Goal: Task Accomplishment & Management: Complete application form

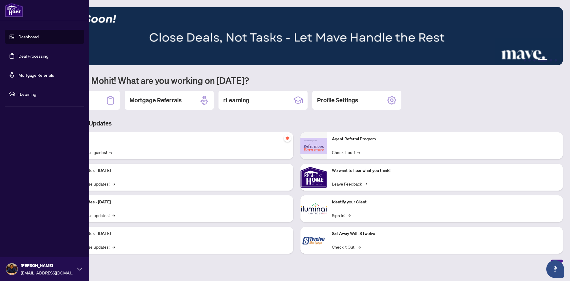
click at [18, 38] on link "Dashboard" at bounding box center [28, 36] width 20 height 5
click at [27, 36] on link "Dashboard" at bounding box center [28, 36] width 20 height 5
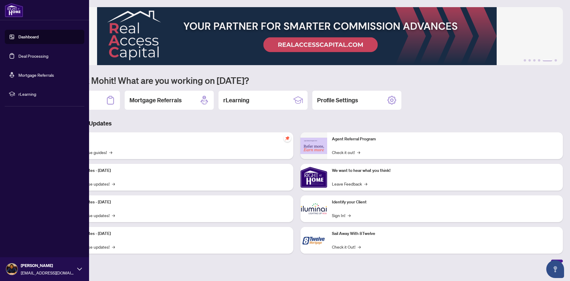
click at [23, 55] on link "Deal Processing" at bounding box center [33, 55] width 30 height 5
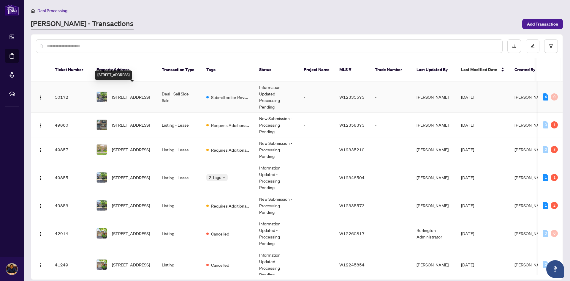
click at [137, 94] on span "[STREET_ADDRESS]" at bounding box center [131, 97] width 38 height 7
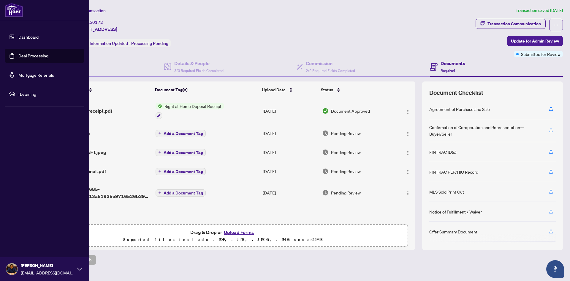
click at [22, 53] on link "Deal Processing" at bounding box center [33, 55] width 30 height 5
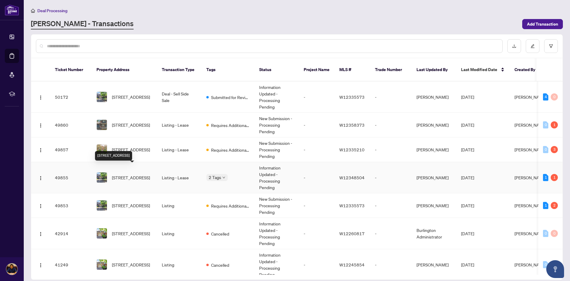
click at [130, 174] on span "[STREET_ADDRESS]" at bounding box center [131, 177] width 38 height 7
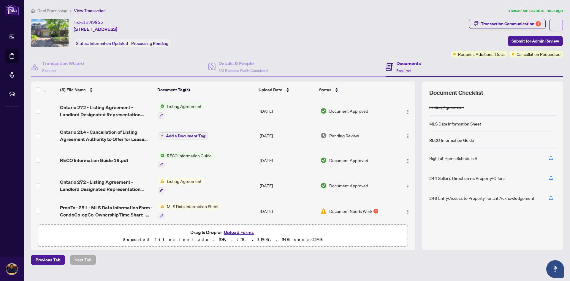
click at [242, 233] on button "Upload Forms" at bounding box center [239, 232] width 34 height 8
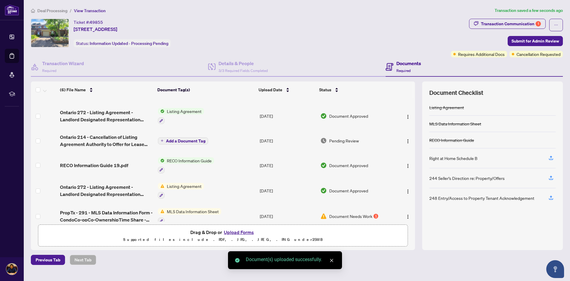
scroll to position [28, 0]
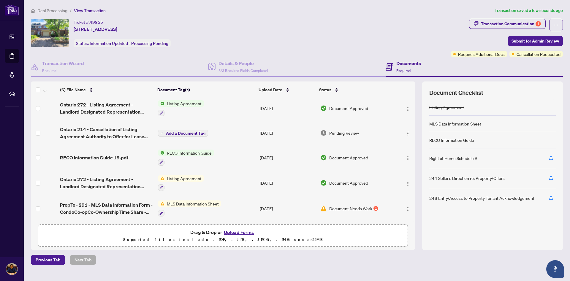
click at [241, 232] on button "Upload Forms" at bounding box center [239, 232] width 34 height 8
click at [522, 42] on span "Submit for Admin Review" at bounding box center [536, 41] width 48 height 10
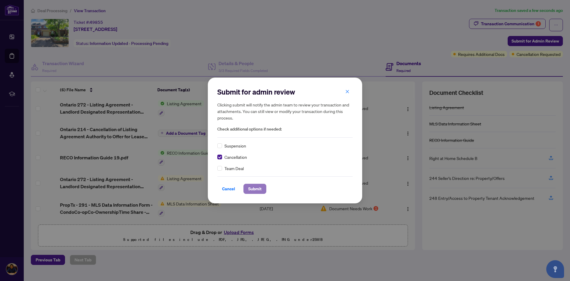
click at [257, 187] on span "Submit" at bounding box center [254, 189] width 13 height 10
